Goal: Find contact information: Find contact information

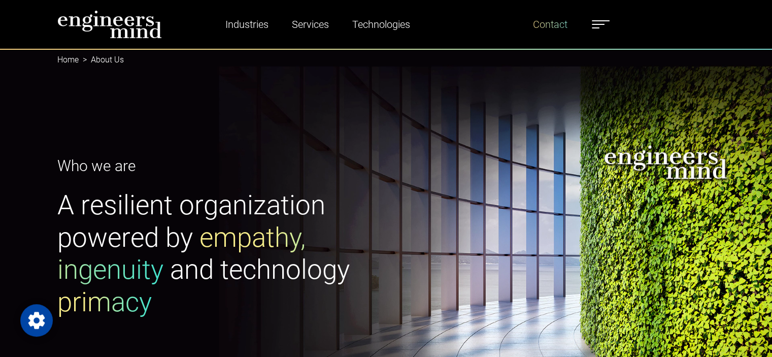
click at [550, 25] on link "Contact" at bounding box center [550, 24] width 43 height 23
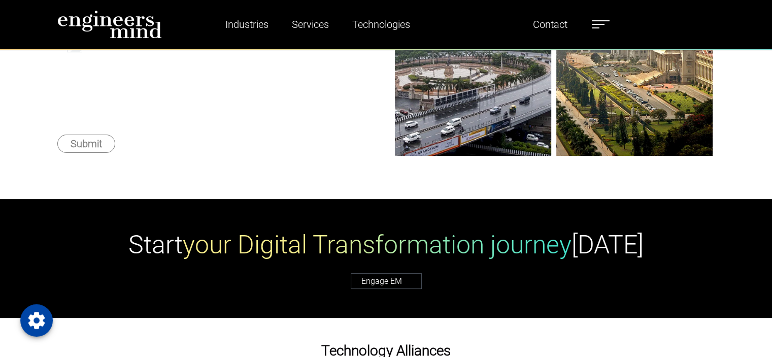
scroll to position [51, 0]
